Goal: Task Accomplishment & Management: Complete application form

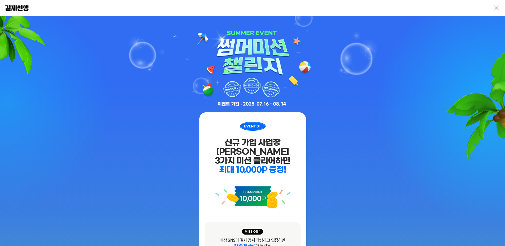
click at [496, 7] on link at bounding box center [496, 8] width 6 height 6
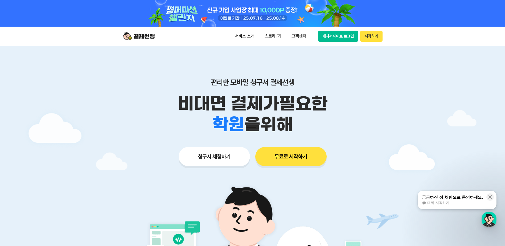
click at [366, 35] on button "시작하기" at bounding box center [371, 36] width 22 height 11
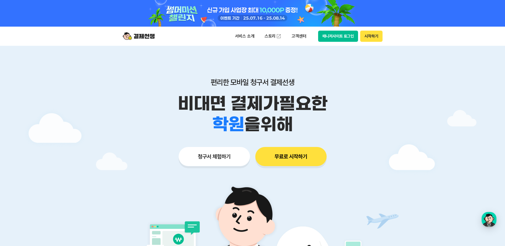
click at [372, 37] on button "시작하기" at bounding box center [371, 36] width 22 height 11
